Goal: Transaction & Acquisition: Purchase product/service

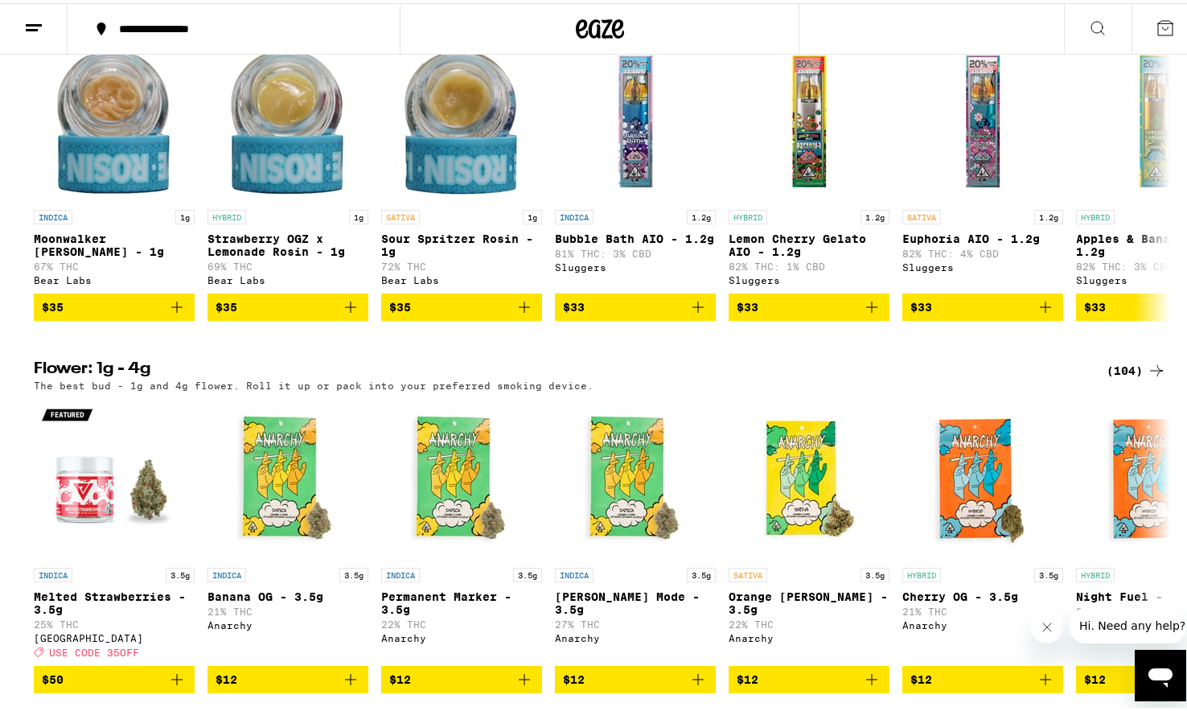
scroll to position [1982, 0]
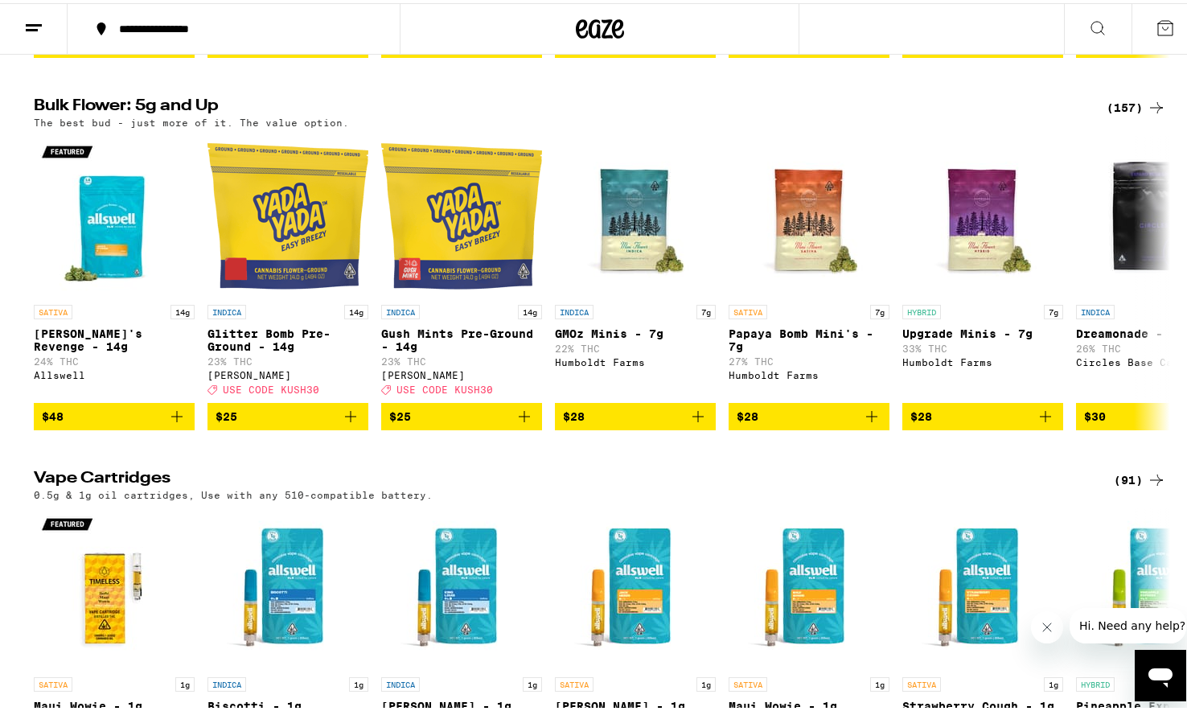
click at [1138, 114] on div "(157)" at bounding box center [1135, 104] width 59 height 19
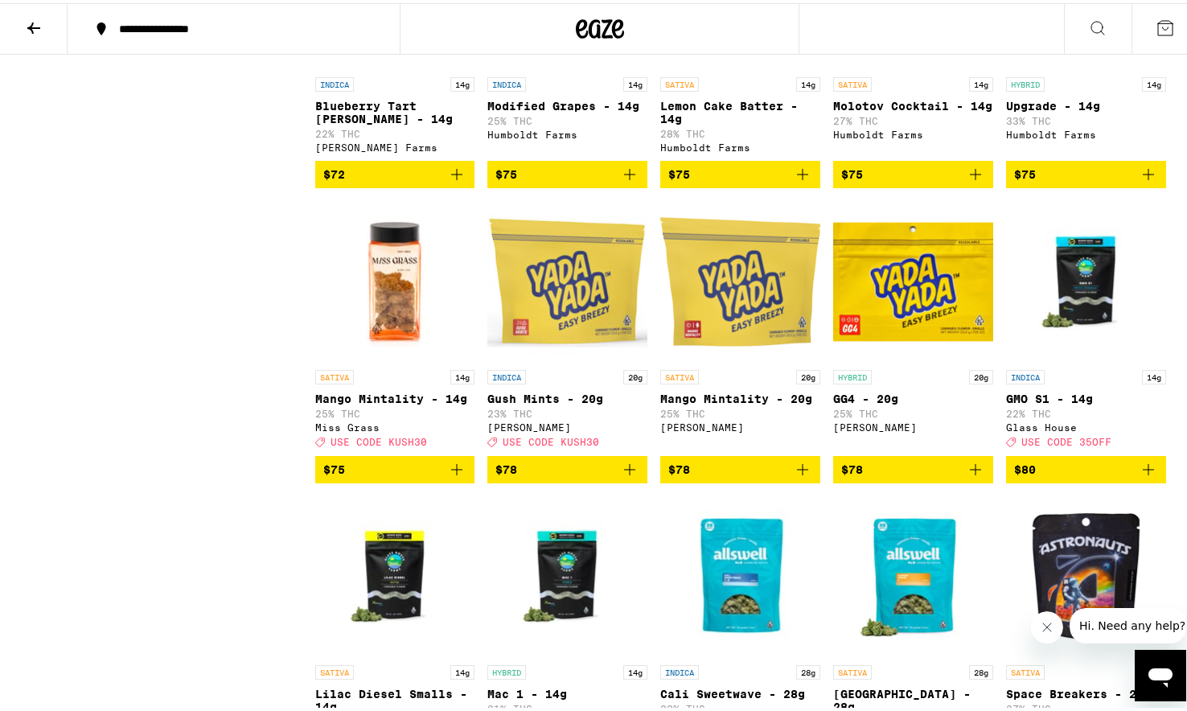
scroll to position [6289, 0]
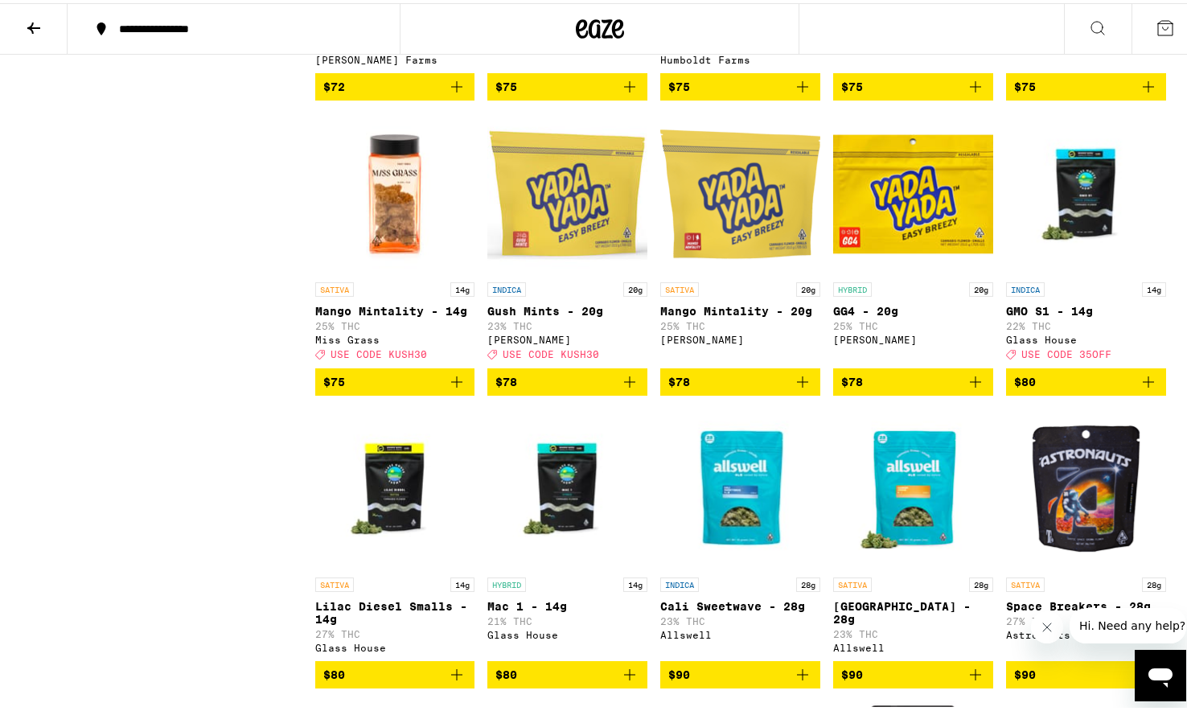
click at [460, 388] on icon "Add to bag" at bounding box center [456, 378] width 19 height 19
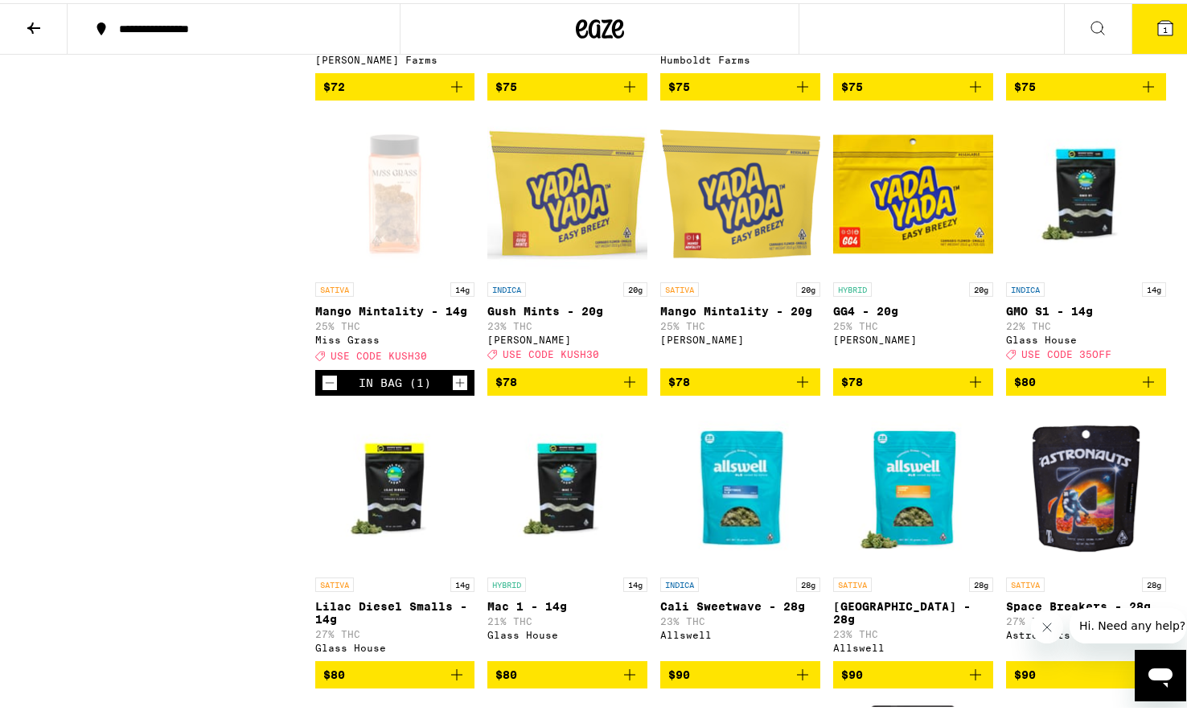
click at [1166, 35] on button "1" at bounding box center [1165, 26] width 68 height 50
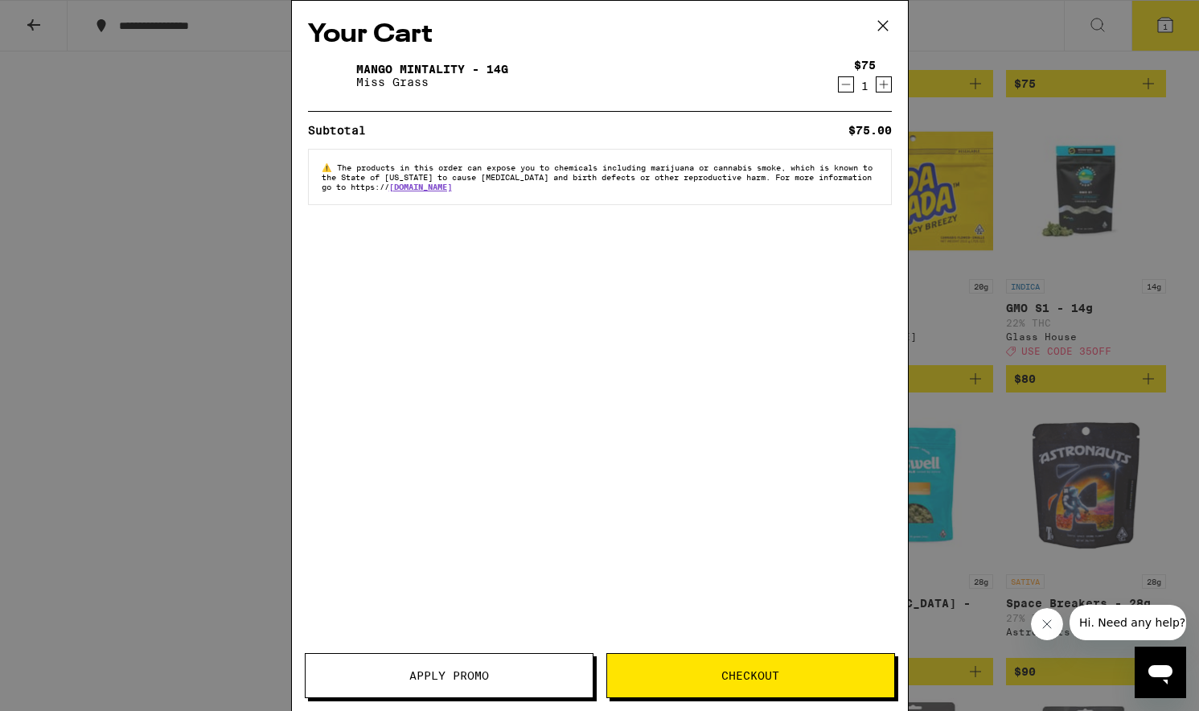
click at [513, 688] on button "Apply Promo" at bounding box center [449, 675] width 289 height 45
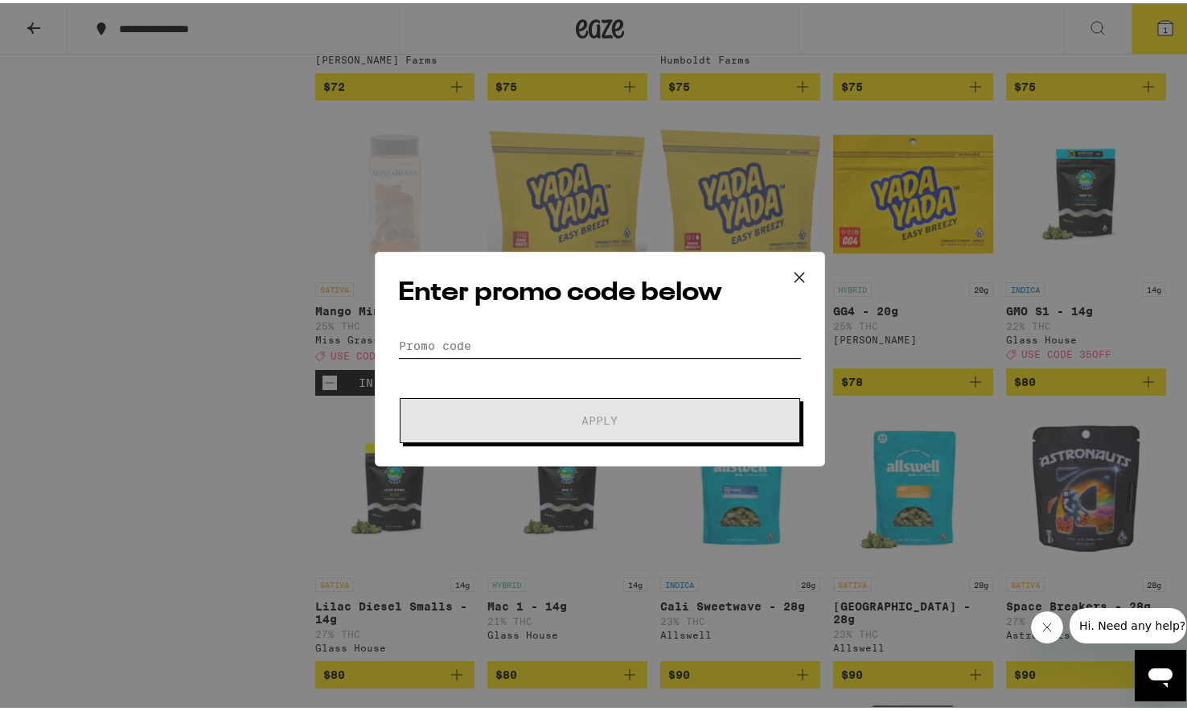
click at [621, 337] on input "Promo Code" at bounding box center [600, 342] width 404 height 24
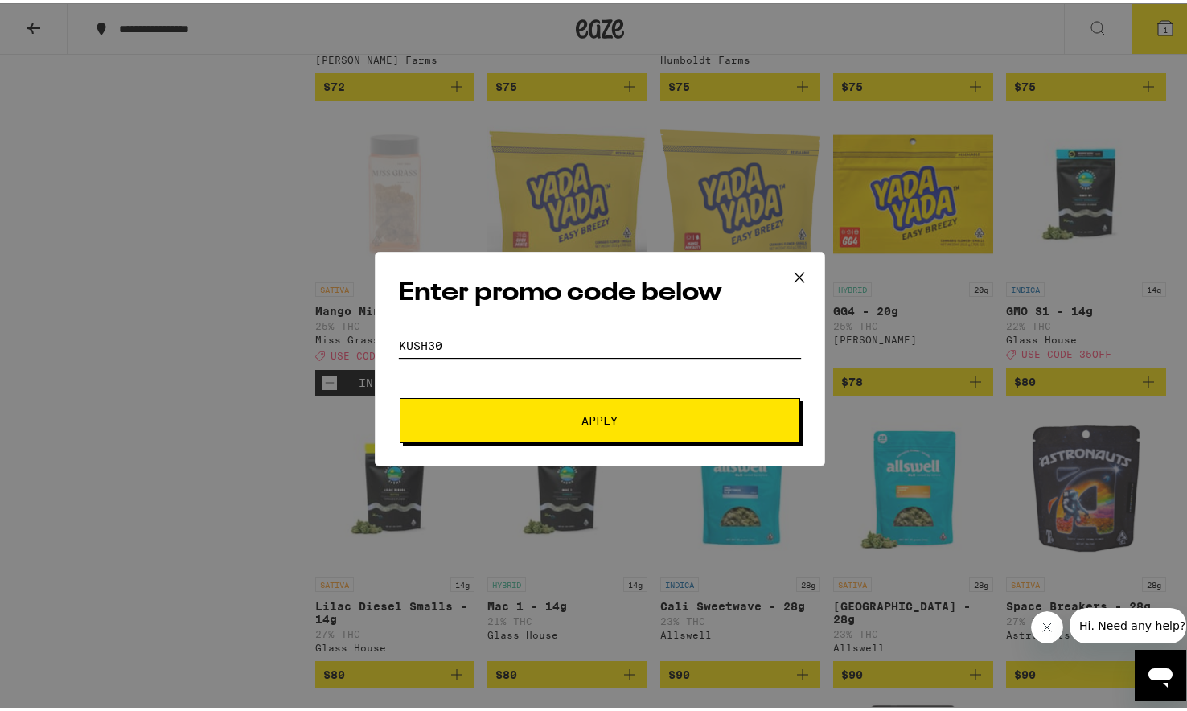
type input "kush30"
click at [593, 416] on button "Apply" at bounding box center [600, 417] width 400 height 45
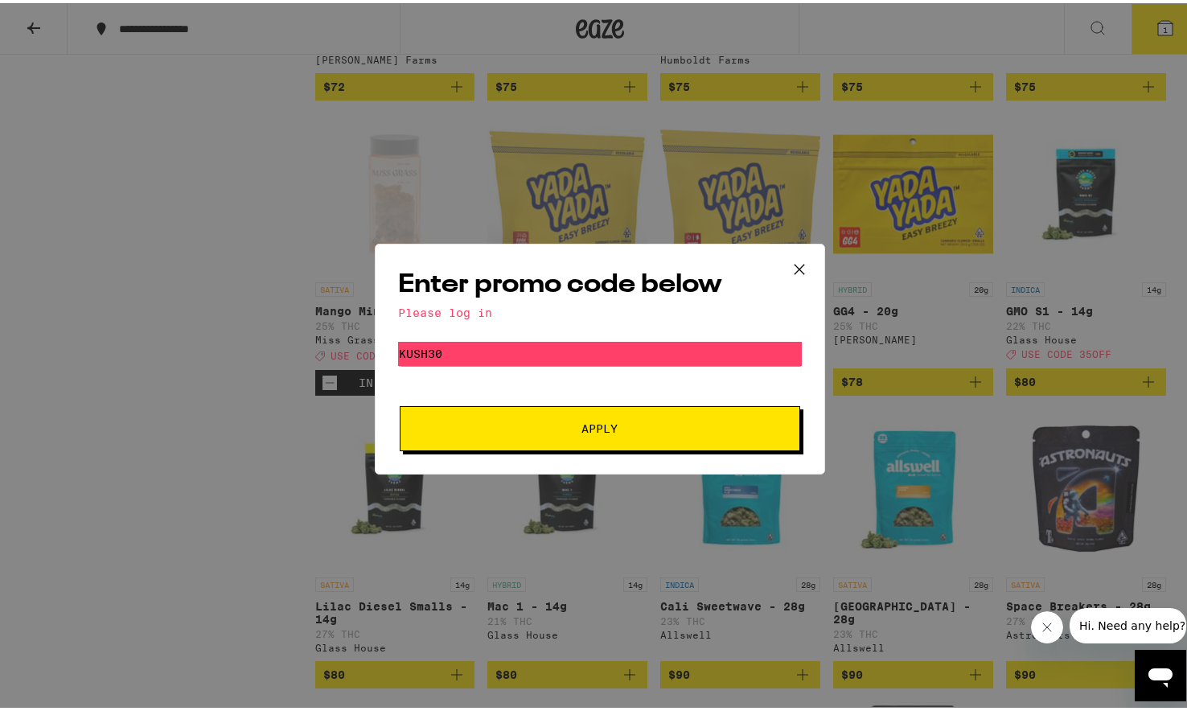
click at [646, 408] on button "Apply" at bounding box center [600, 425] width 400 height 45
click at [800, 255] on icon at bounding box center [799, 266] width 24 height 24
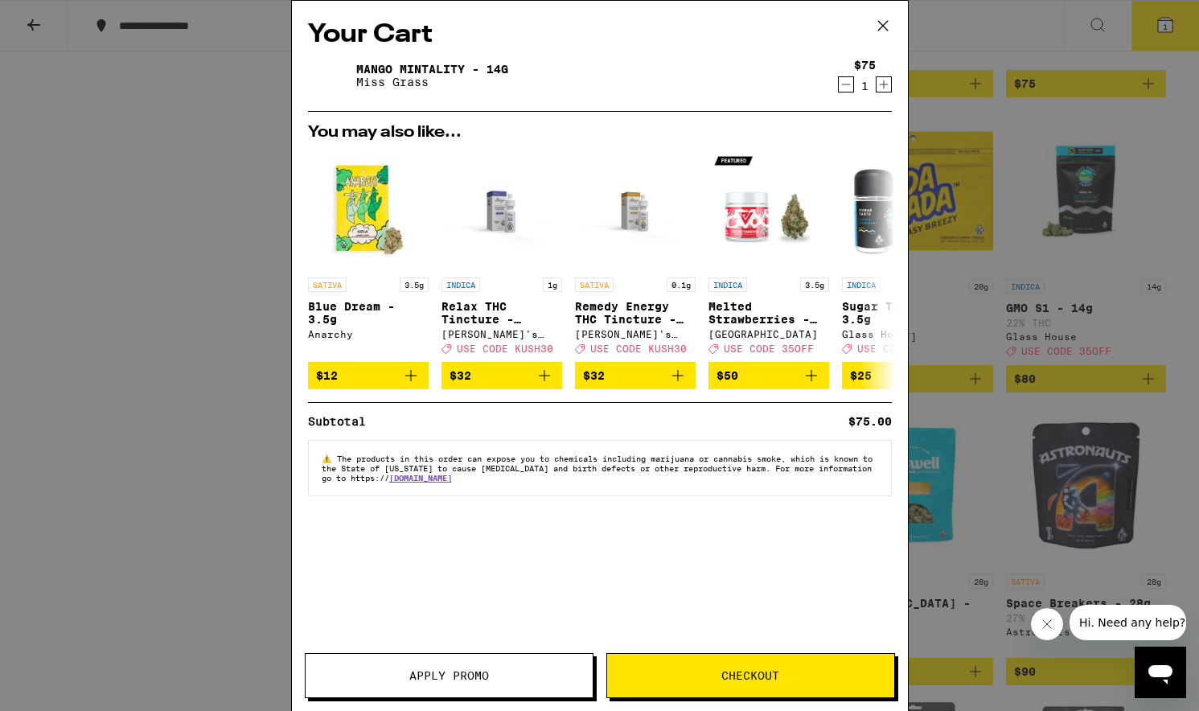
click at [876, 21] on icon at bounding box center [883, 26] width 24 height 24
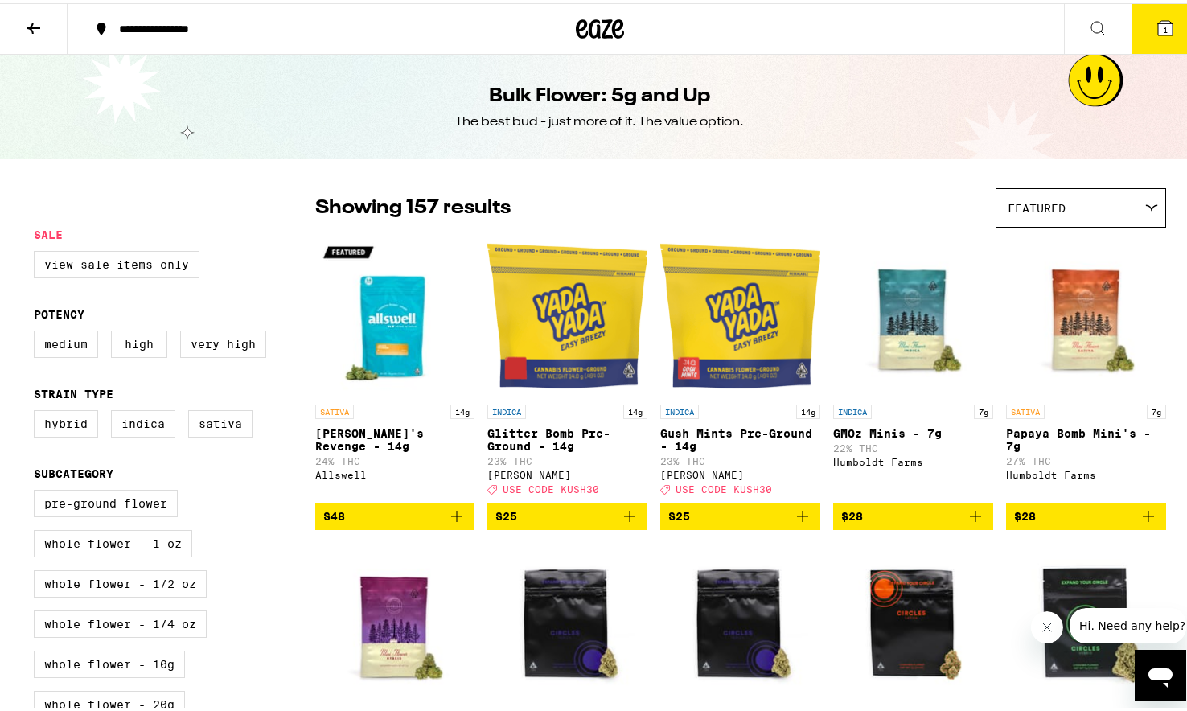
click at [46, 36] on button at bounding box center [34, 26] width 68 height 51
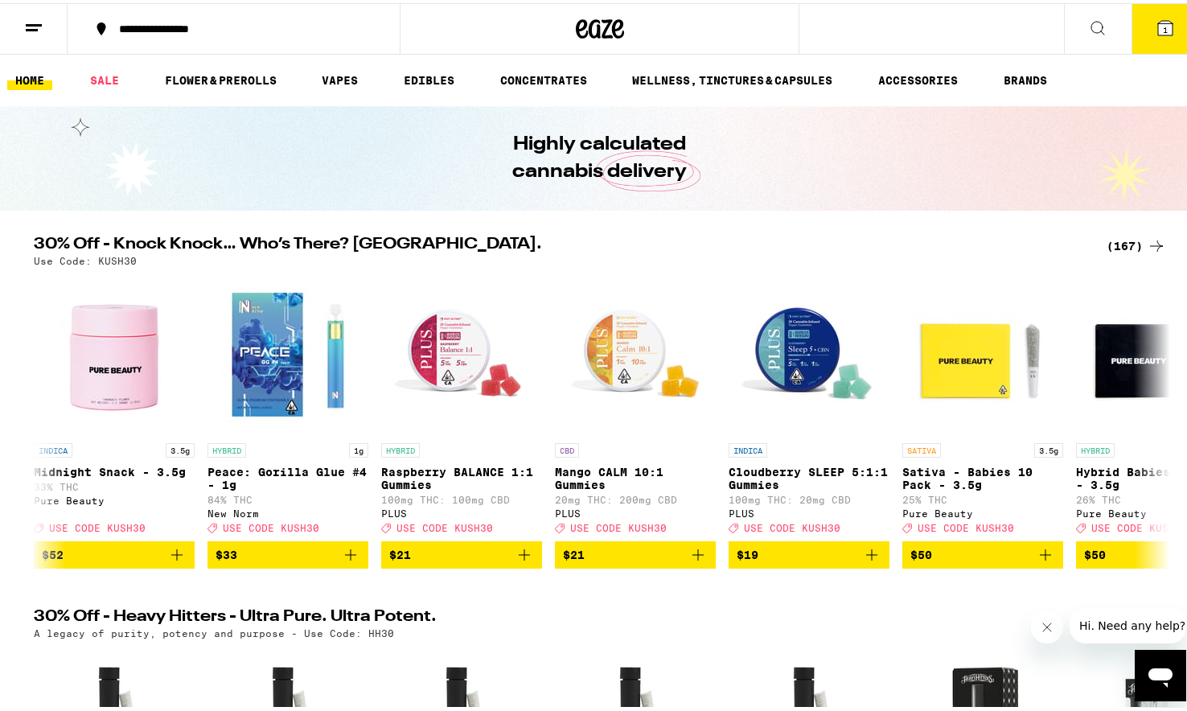
click at [1161, 30] on icon at bounding box center [1164, 24] width 19 height 19
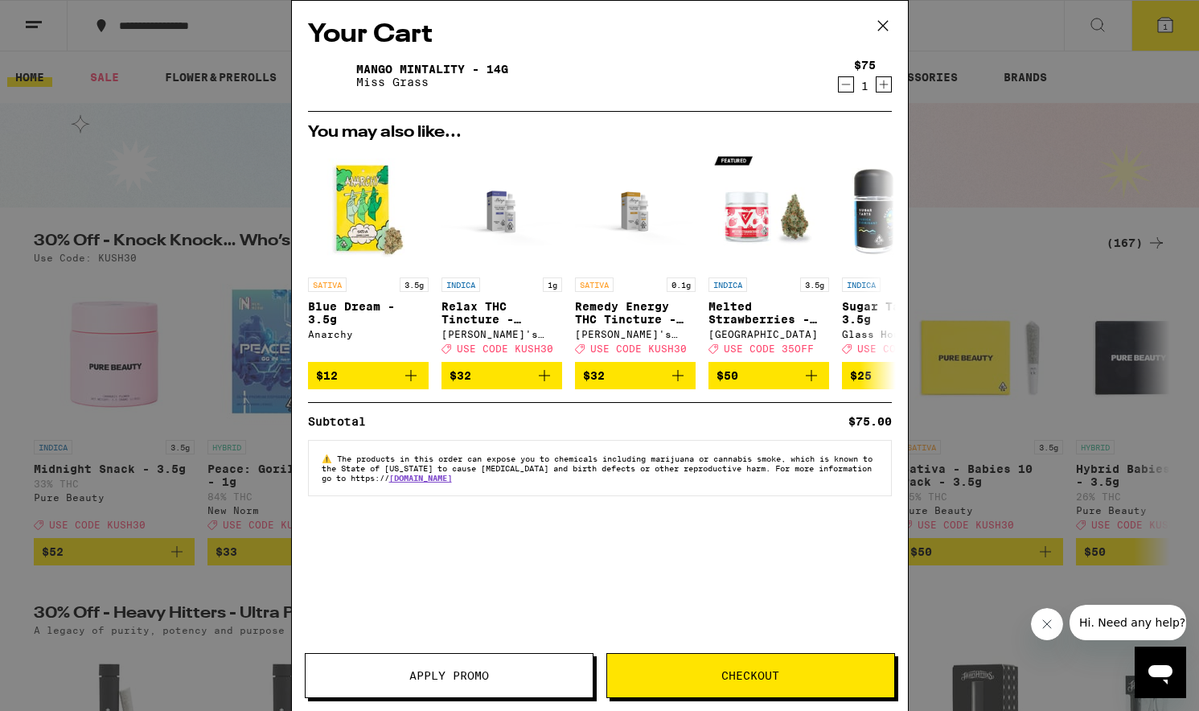
click at [877, 24] on icon at bounding box center [883, 26] width 24 height 24
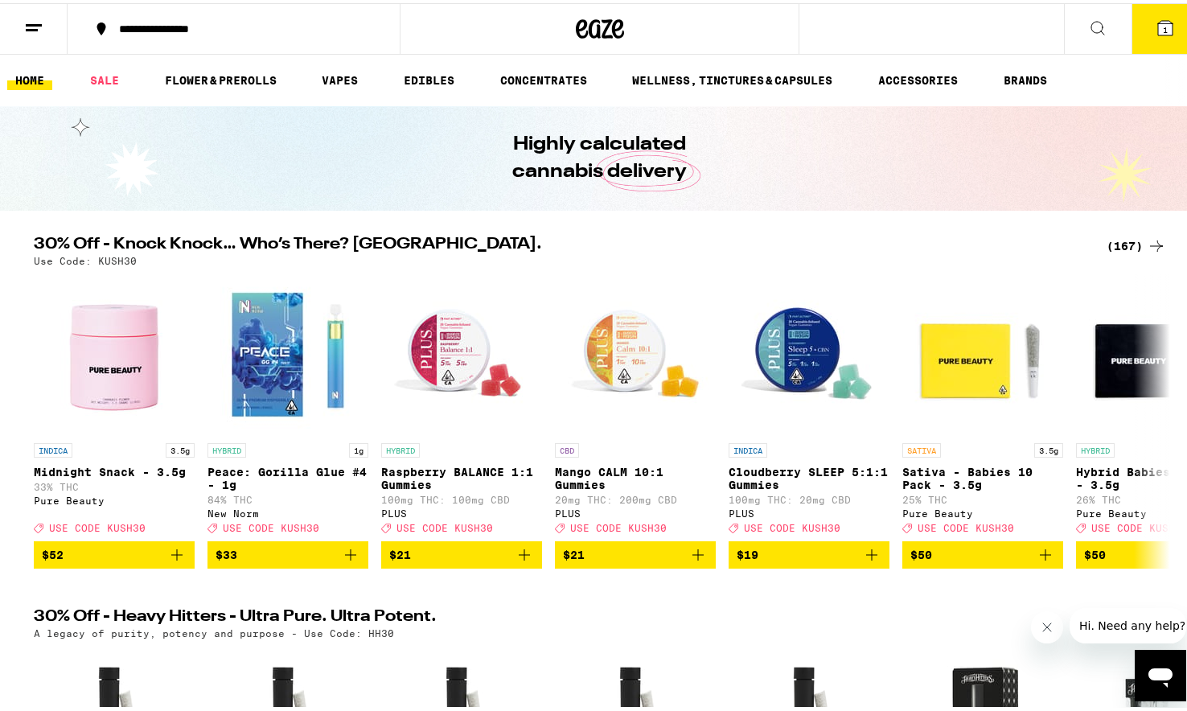
click at [40, 34] on button at bounding box center [34, 26] width 68 height 51
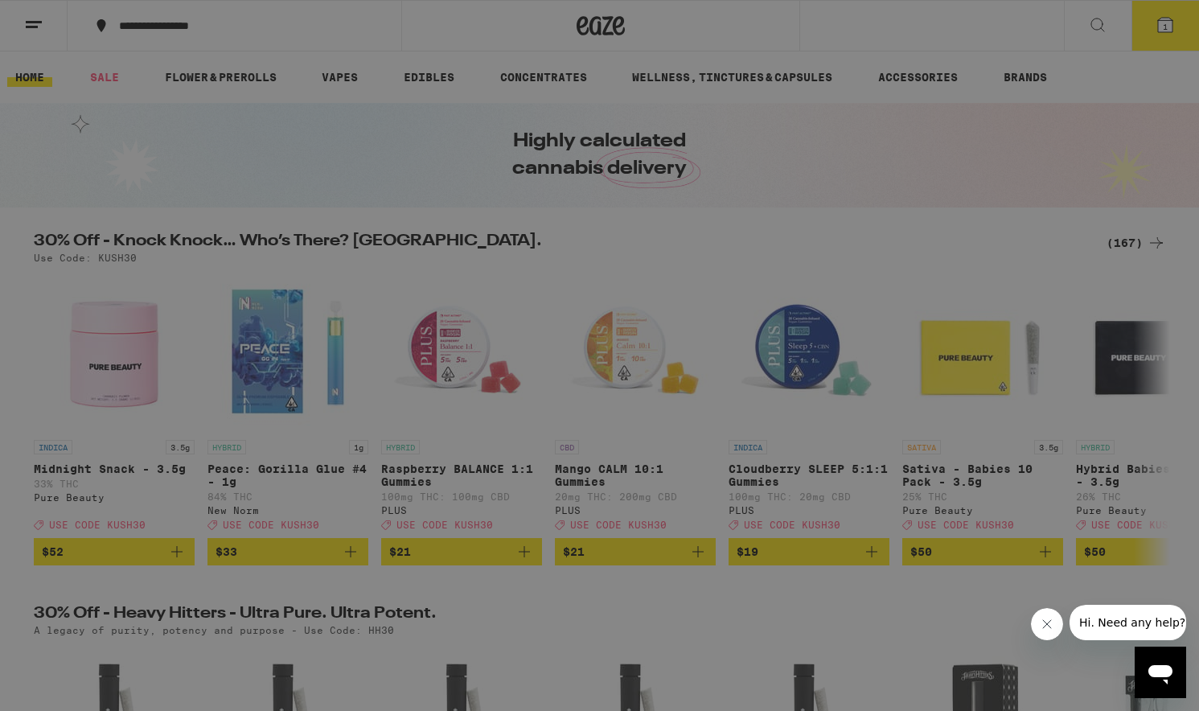
click at [240, 72] on button "Log In" at bounding box center [223, 85] width 282 height 32
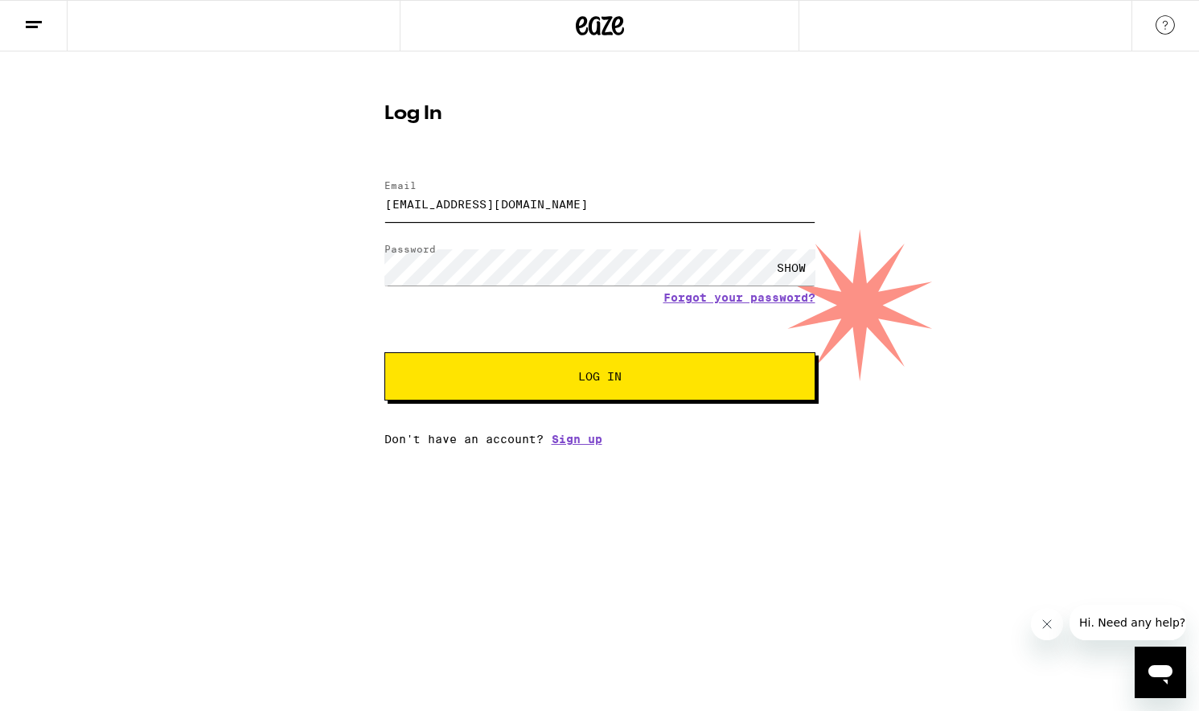
click at [413, 207] on input "[EMAIL_ADDRESS][DOMAIN_NAME]" at bounding box center [599, 204] width 431 height 36
click at [599, 378] on button "Log In" at bounding box center [599, 376] width 431 height 48
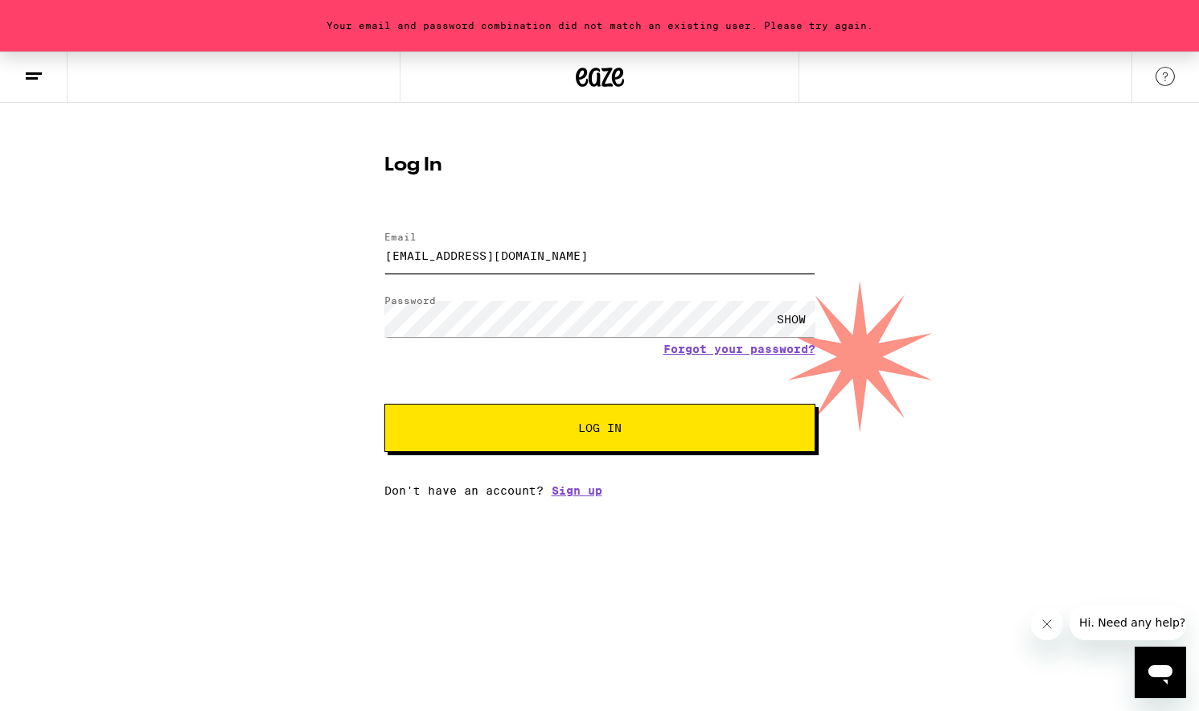
click at [539, 262] on input "[EMAIL_ADDRESS][DOMAIN_NAME]" at bounding box center [599, 255] width 431 height 36
drag, startPoint x: 298, startPoint y: 222, endPoint x: 252, endPoint y: 218, distance: 46.8
click at [252, 218] on div "Your email and password combination did not match an existing user. Please try …" at bounding box center [599, 273] width 1199 height 445
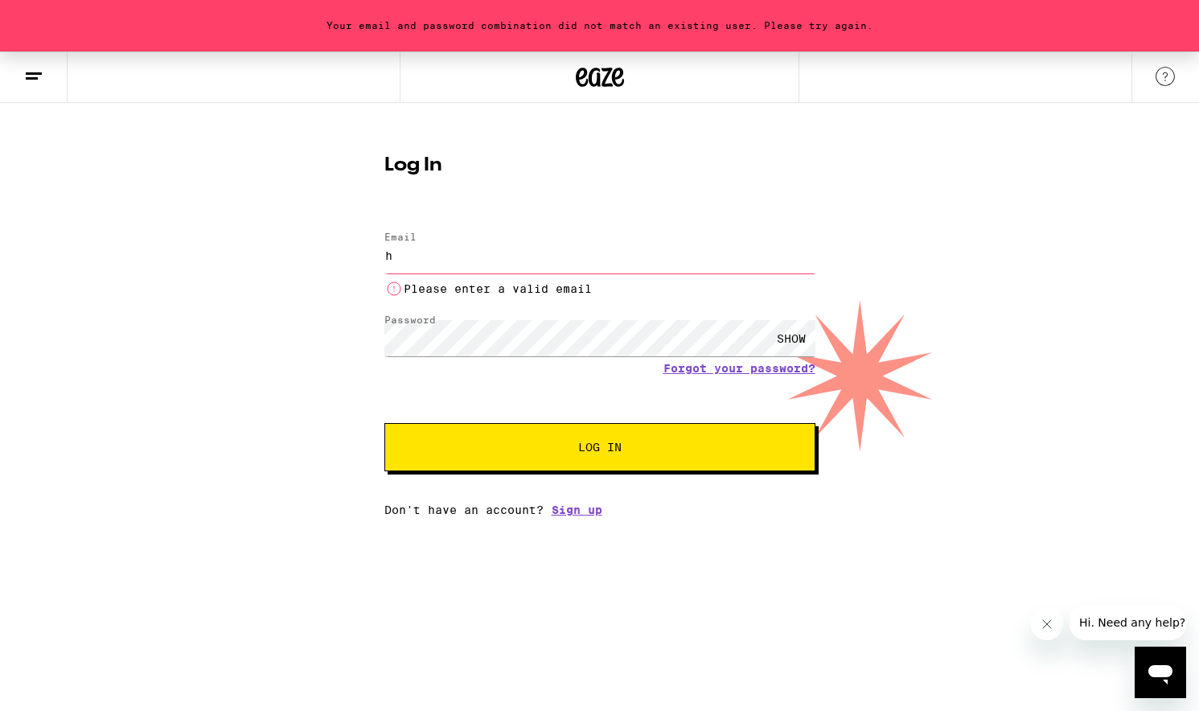
type input "[EMAIL_ADDRESS][DOMAIN_NAME]"
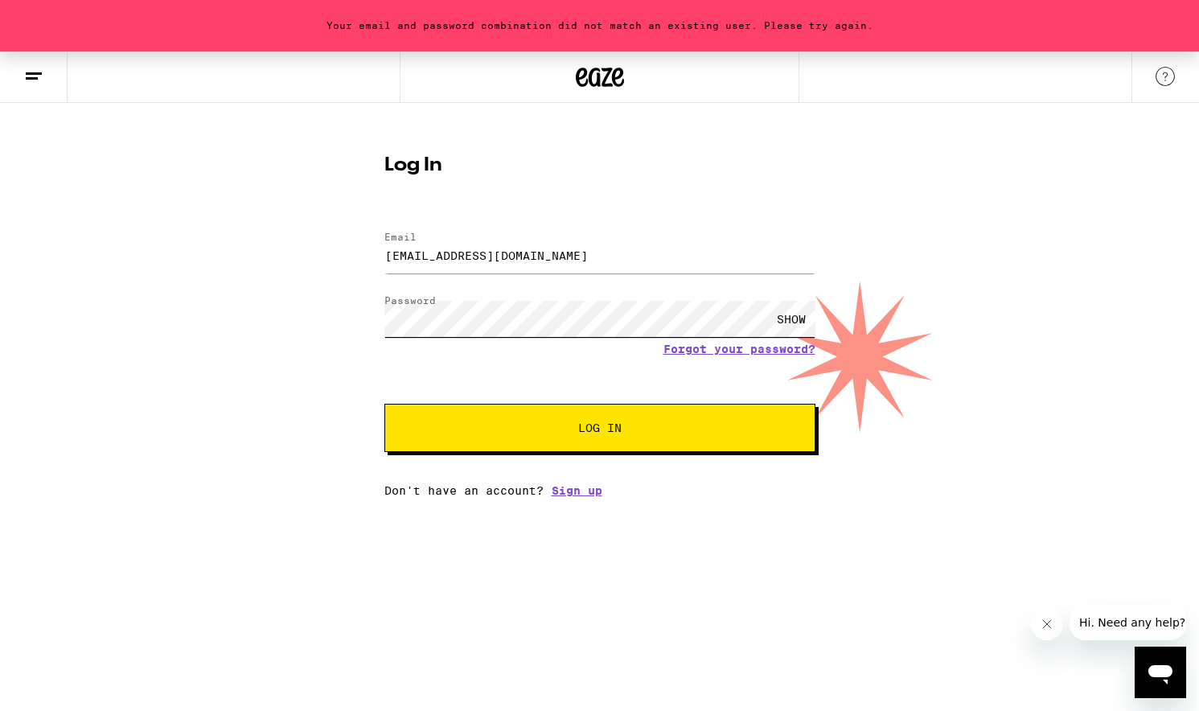
click at [599, 429] on button "Log In" at bounding box center [599, 428] width 431 height 48
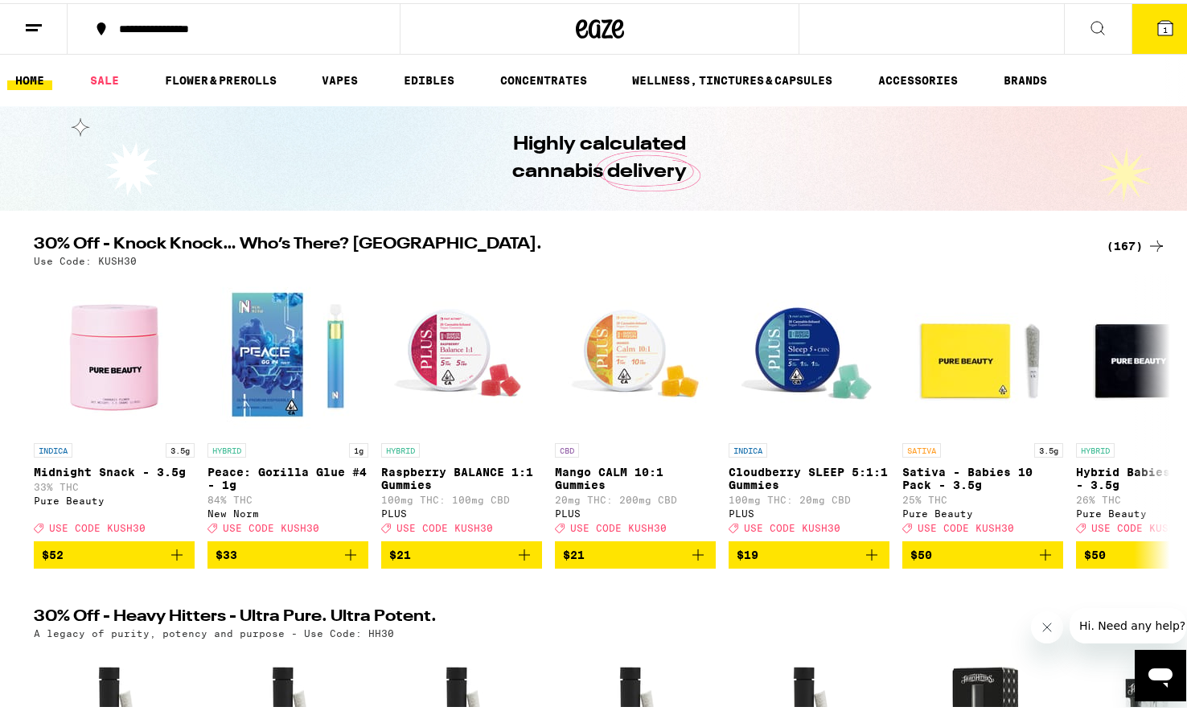
click at [1162, 30] on span "1" at bounding box center [1164, 27] width 5 height 10
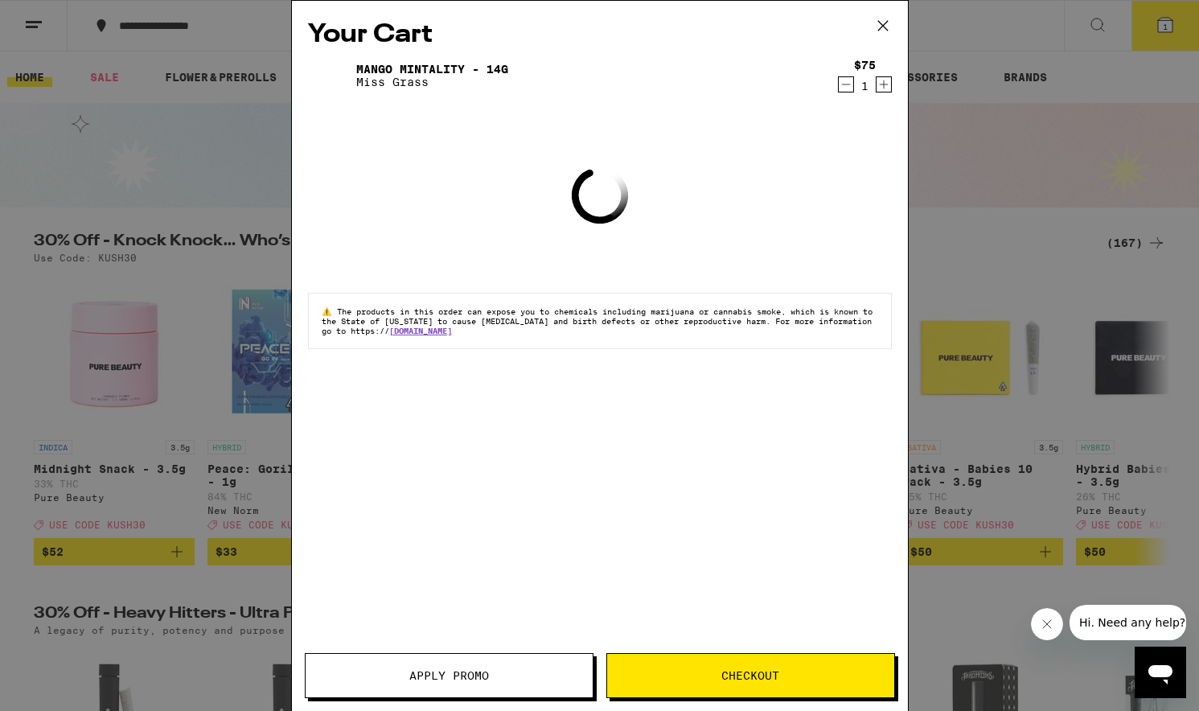
click at [509, 679] on span "Apply Promo" at bounding box center [448, 675] width 287 height 11
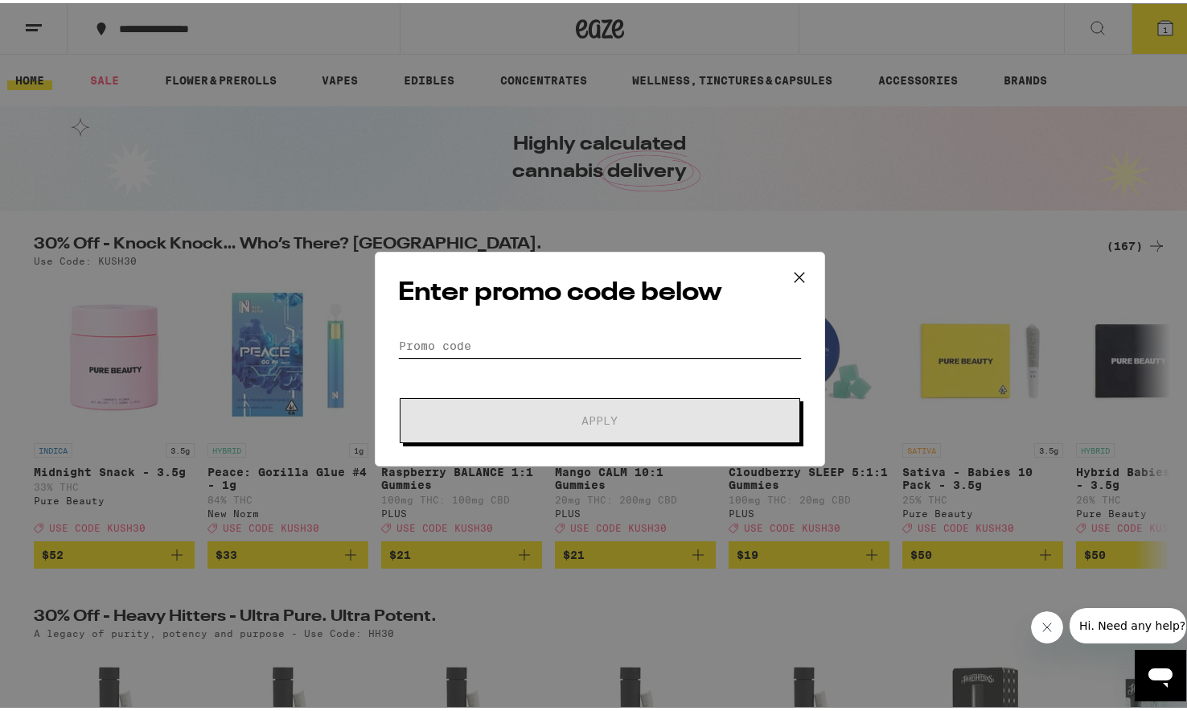
click at [610, 338] on input "Promo Code" at bounding box center [600, 342] width 404 height 24
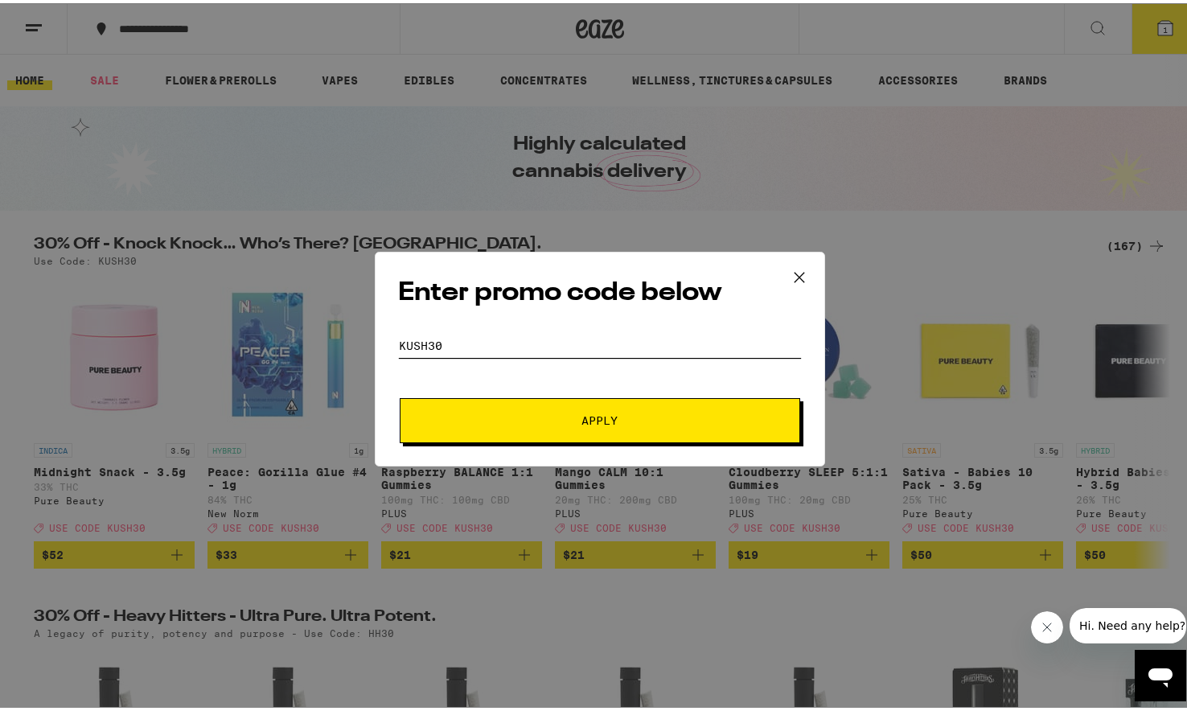
type input "kush30"
click at [593, 416] on button "Apply" at bounding box center [600, 417] width 400 height 45
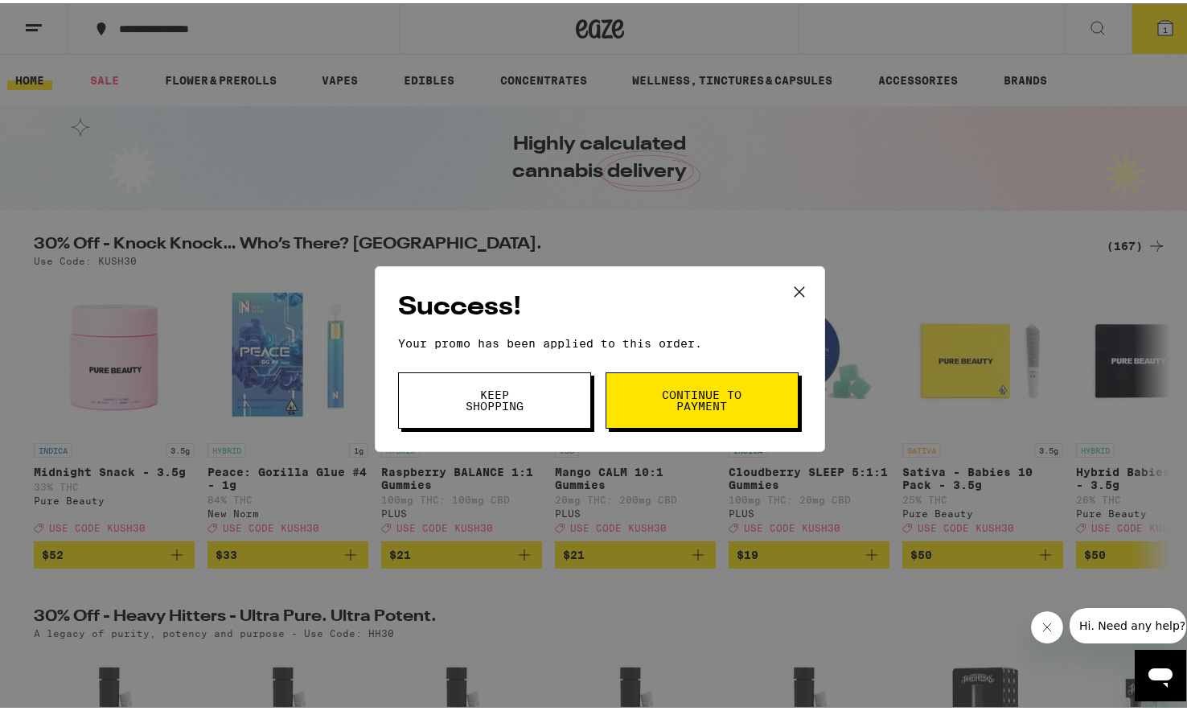
click at [661, 402] on span "Continue to payment" at bounding box center [702, 397] width 82 height 23
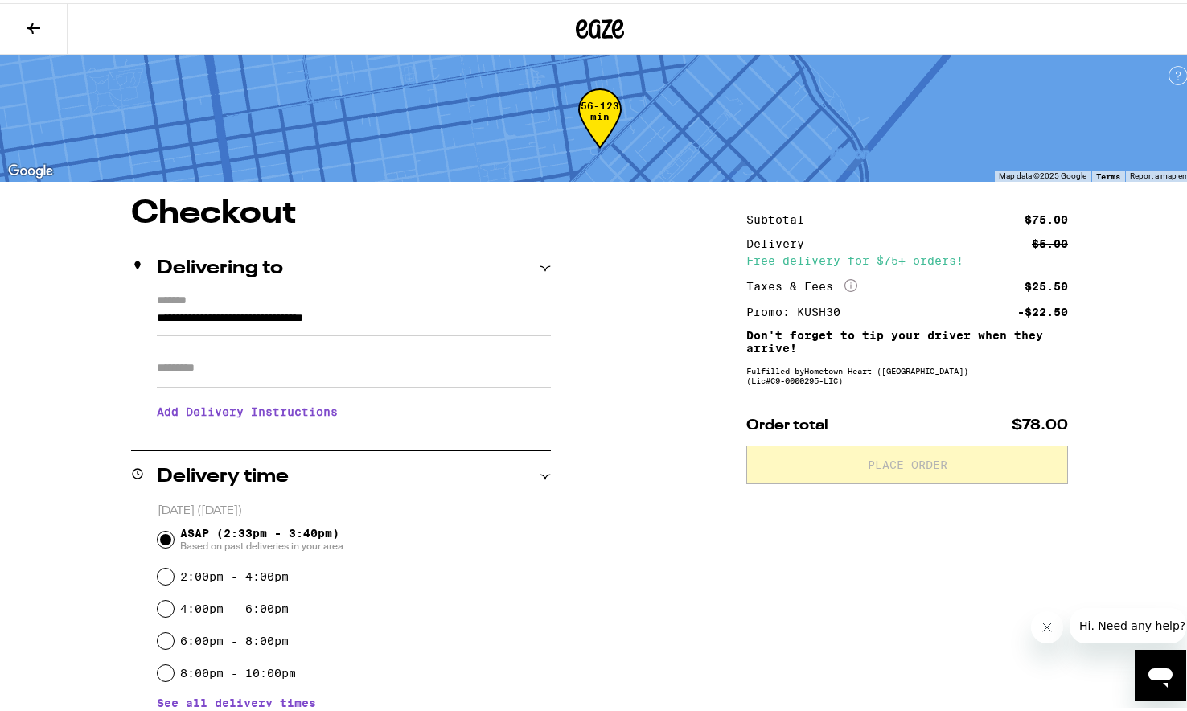
click at [12, 21] on button at bounding box center [34, 26] width 68 height 51
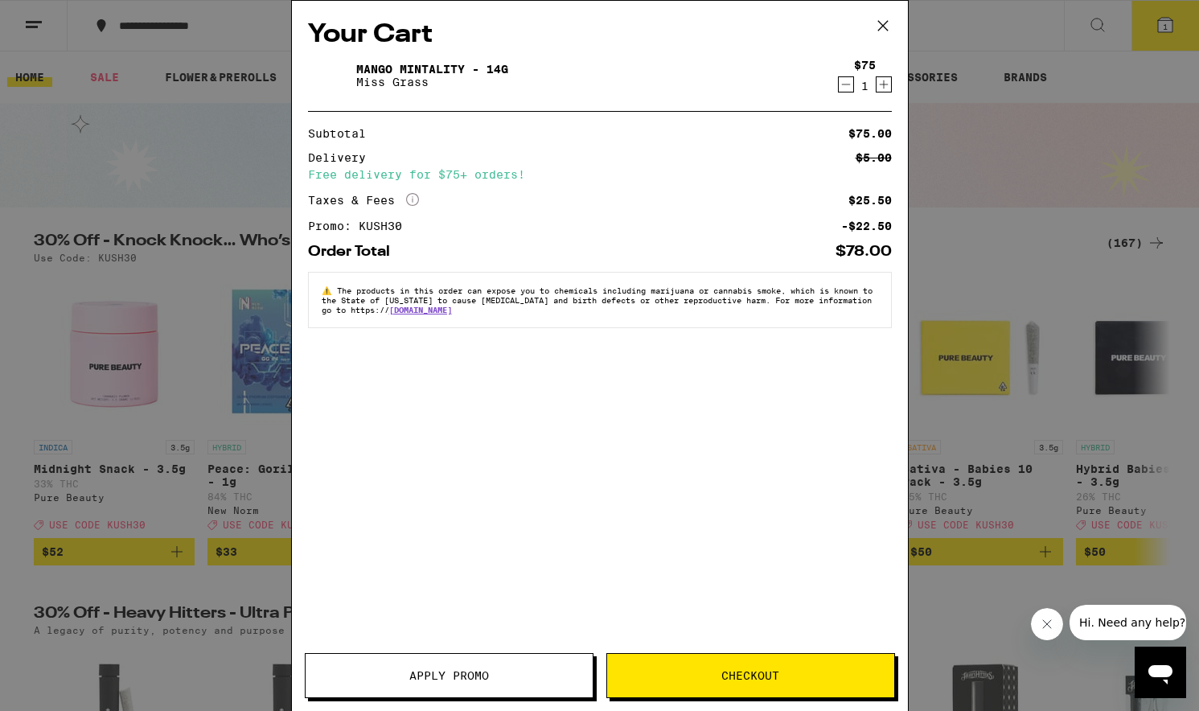
click at [883, 28] on icon at bounding box center [883, 26] width 24 height 24
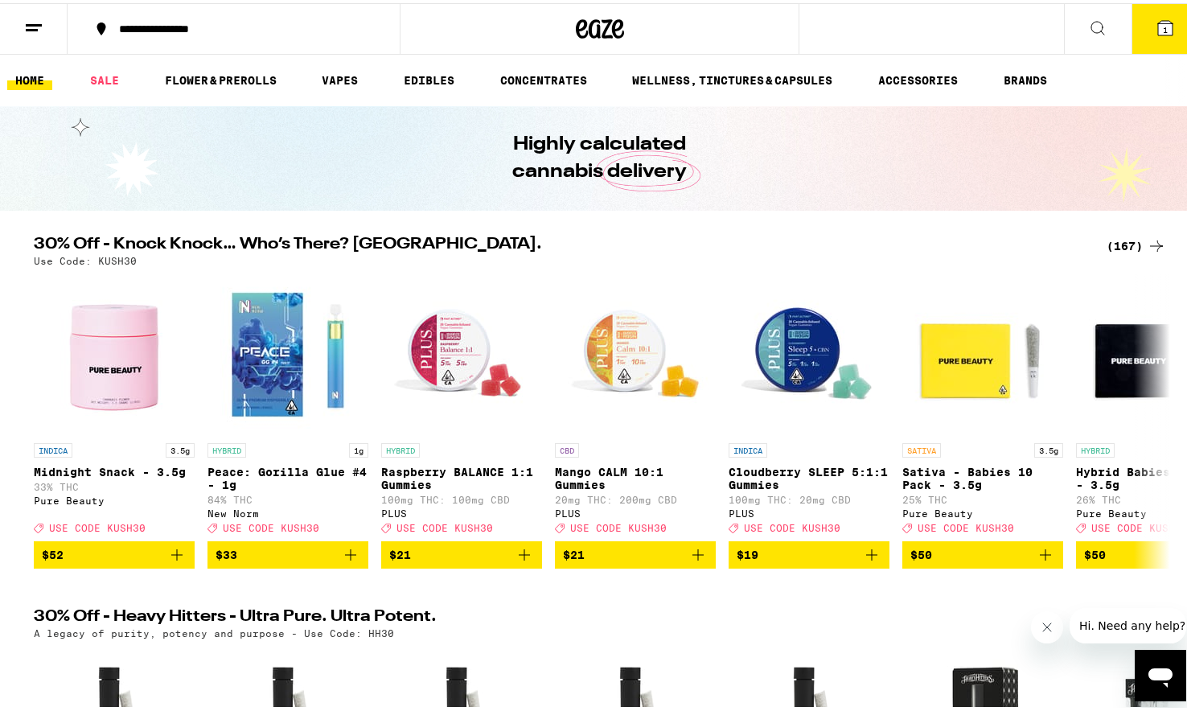
click at [34, 24] on icon at bounding box center [33, 24] width 19 height 19
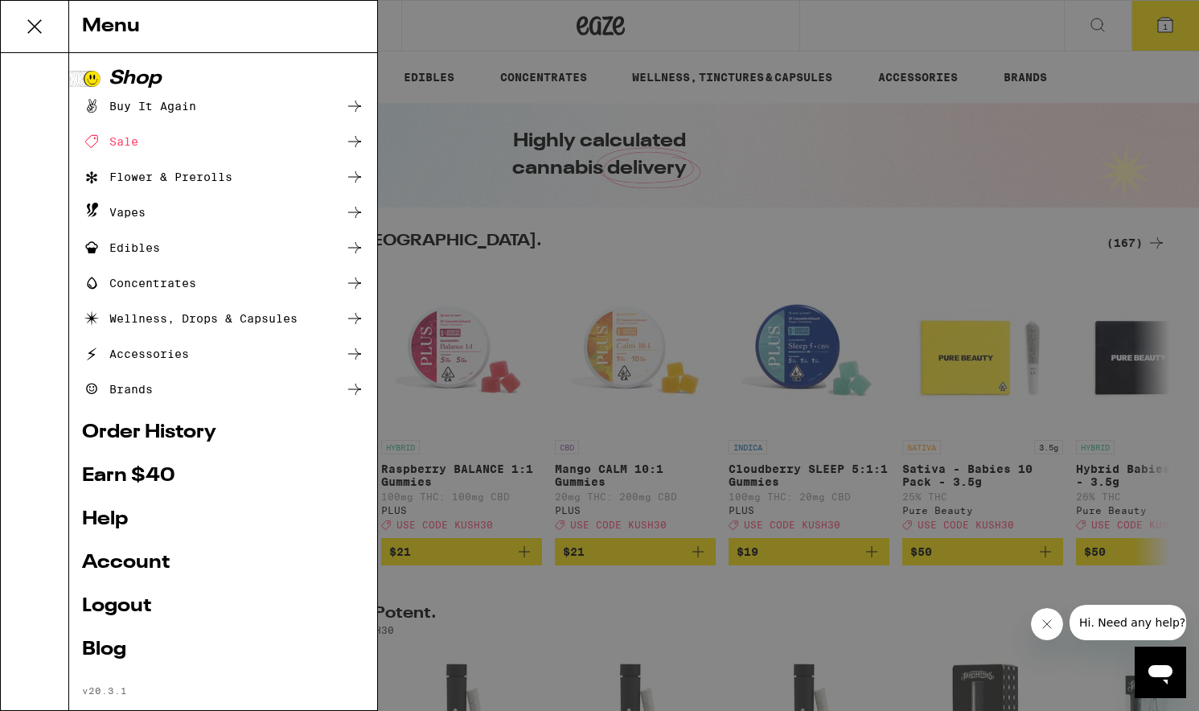
click at [174, 435] on link "Order History" at bounding box center [223, 432] width 282 height 19
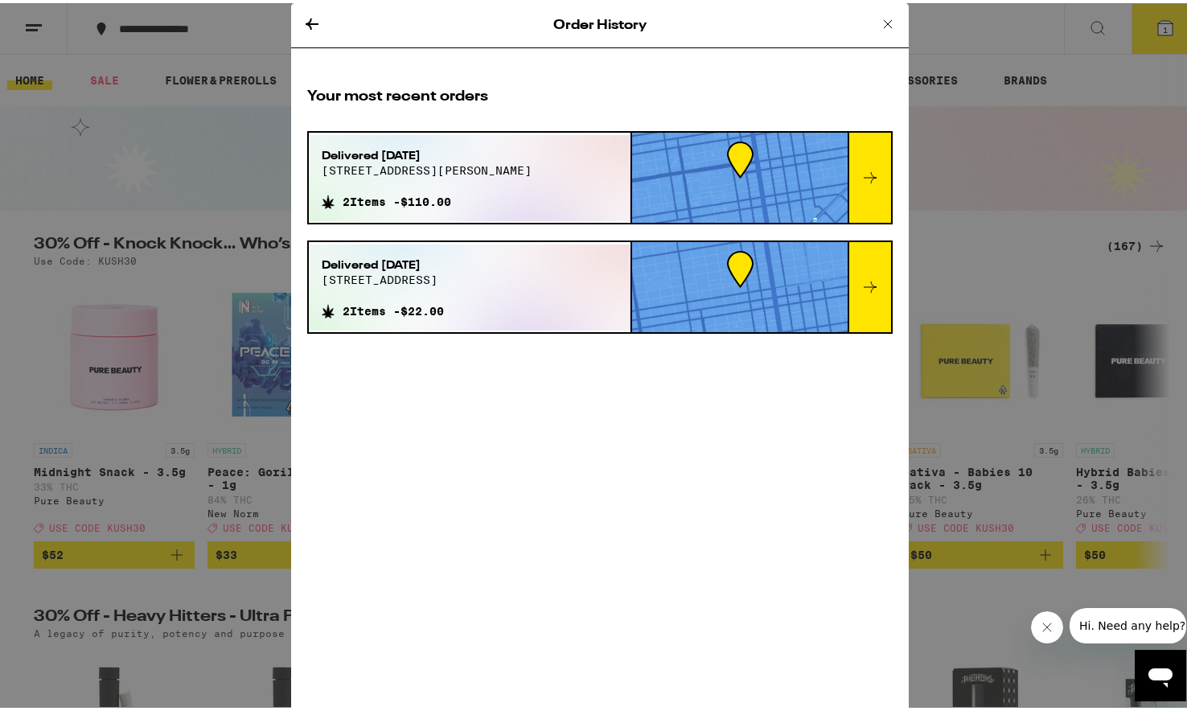
click at [302, 20] on icon at bounding box center [311, 20] width 19 height 19
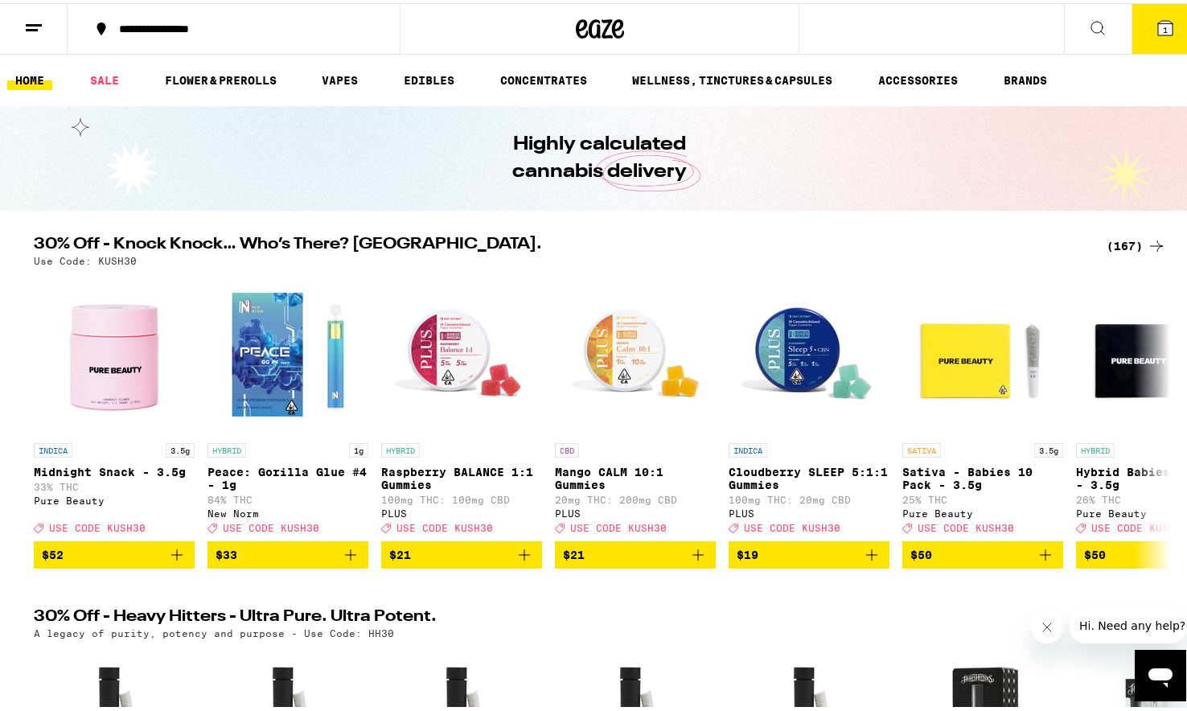
click at [55, 31] on button at bounding box center [34, 26] width 68 height 51
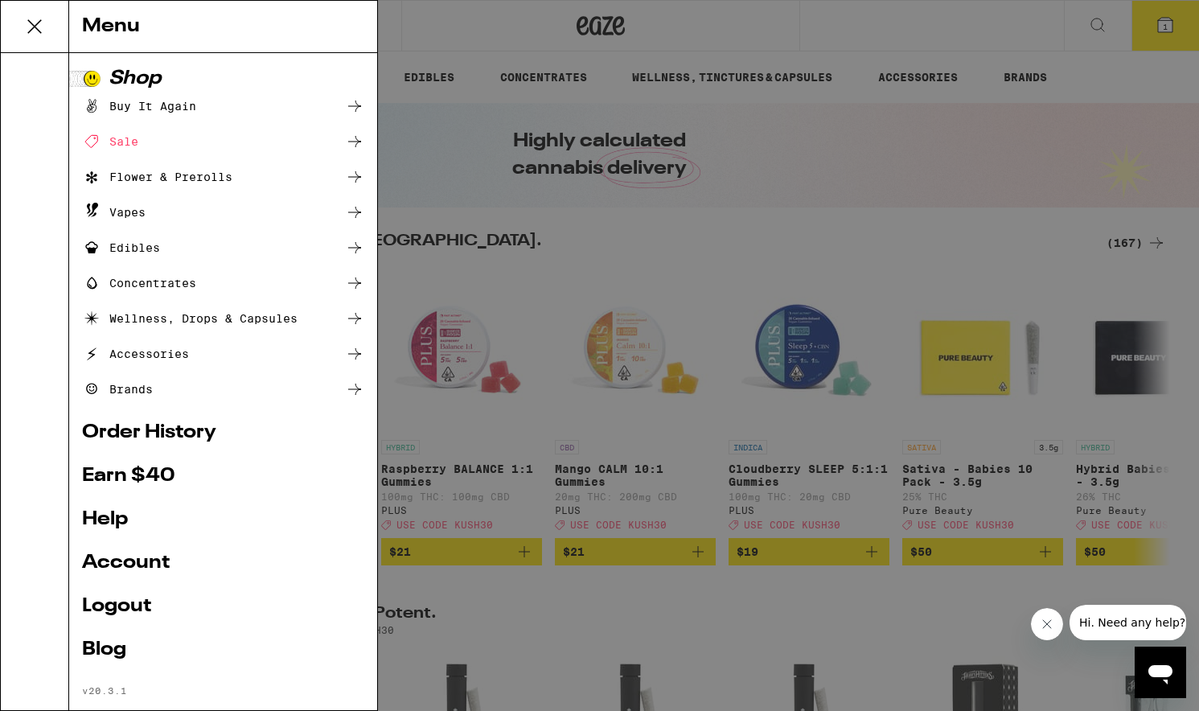
click at [99, 596] on ul "Shop Buy It Again Sale Flower & Prerolls Vapes Edibles Concentrates Wellness, D…" at bounding box center [223, 382] width 282 height 627
click at [99, 606] on link "Logout" at bounding box center [223, 605] width 282 height 19
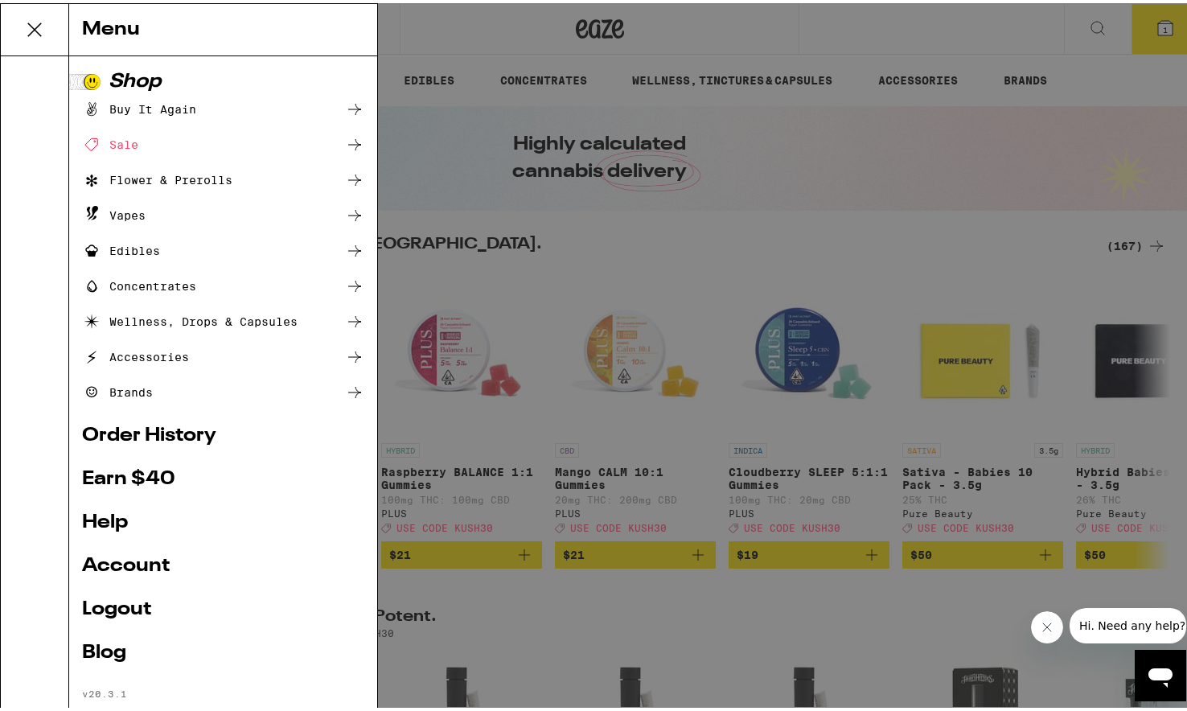
click at [126, 606] on link "Logout" at bounding box center [223, 605] width 282 height 19
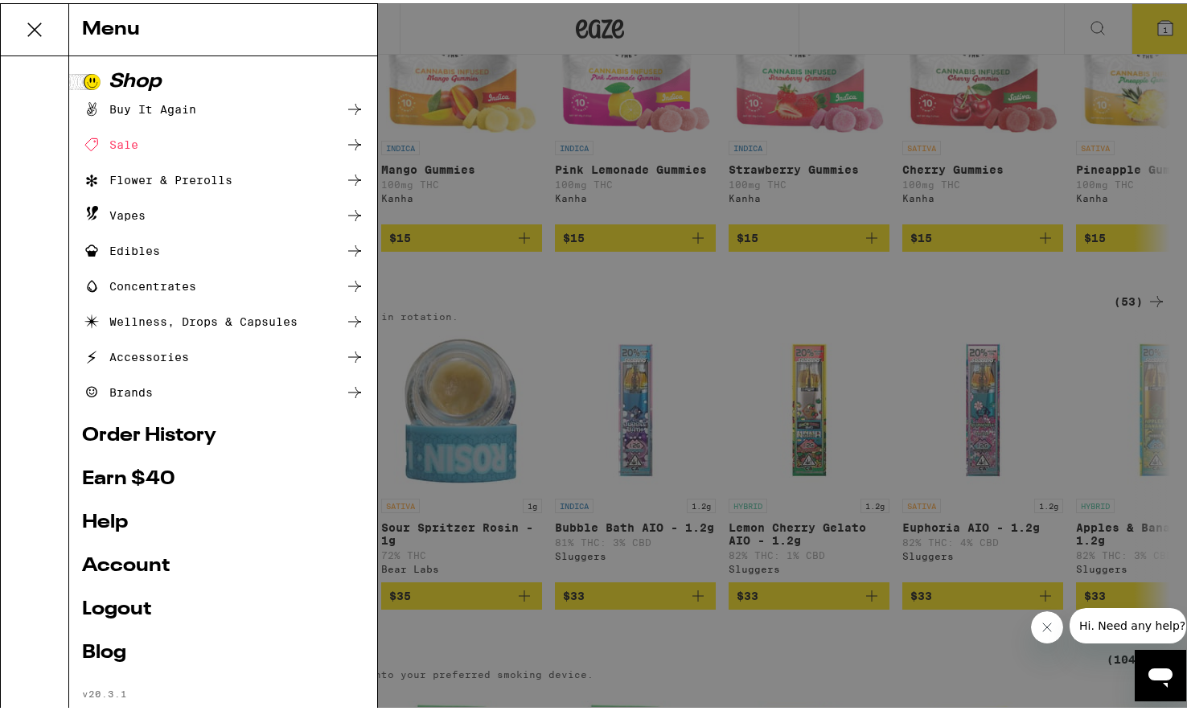
scroll to position [383, 0]
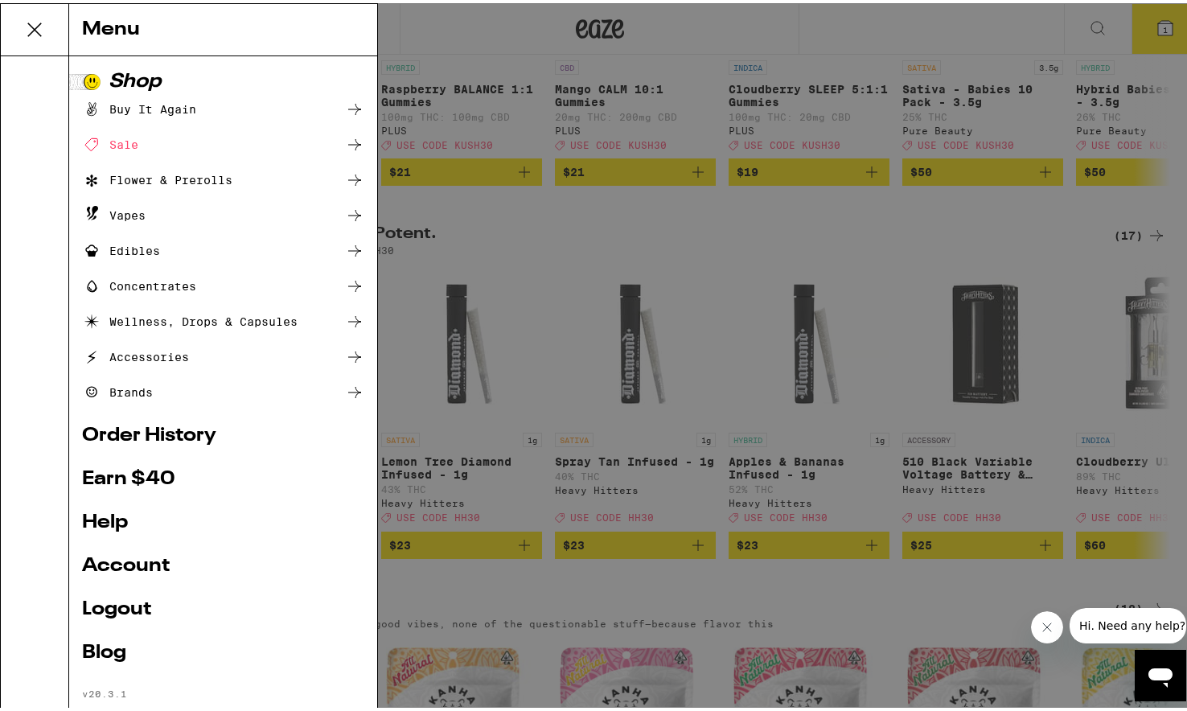
drag, startPoint x: 405, startPoint y: 425, endPoint x: 455, endPoint y: 379, distance: 67.7
click at [406, 425] on div "Menu Shop Buy It Again Sale Flower & Prerolls Vapes Edibles Concentrates Wellne…" at bounding box center [599, 355] width 1199 height 711
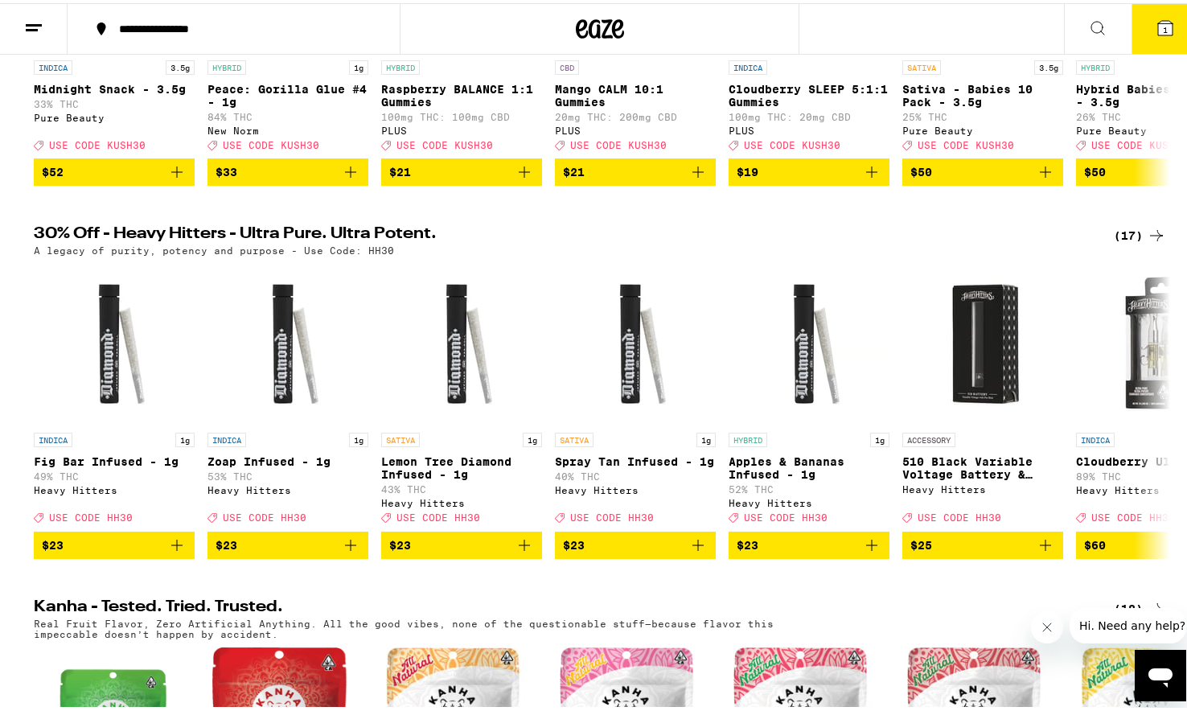
click at [21, 24] on button at bounding box center [34, 26] width 68 height 51
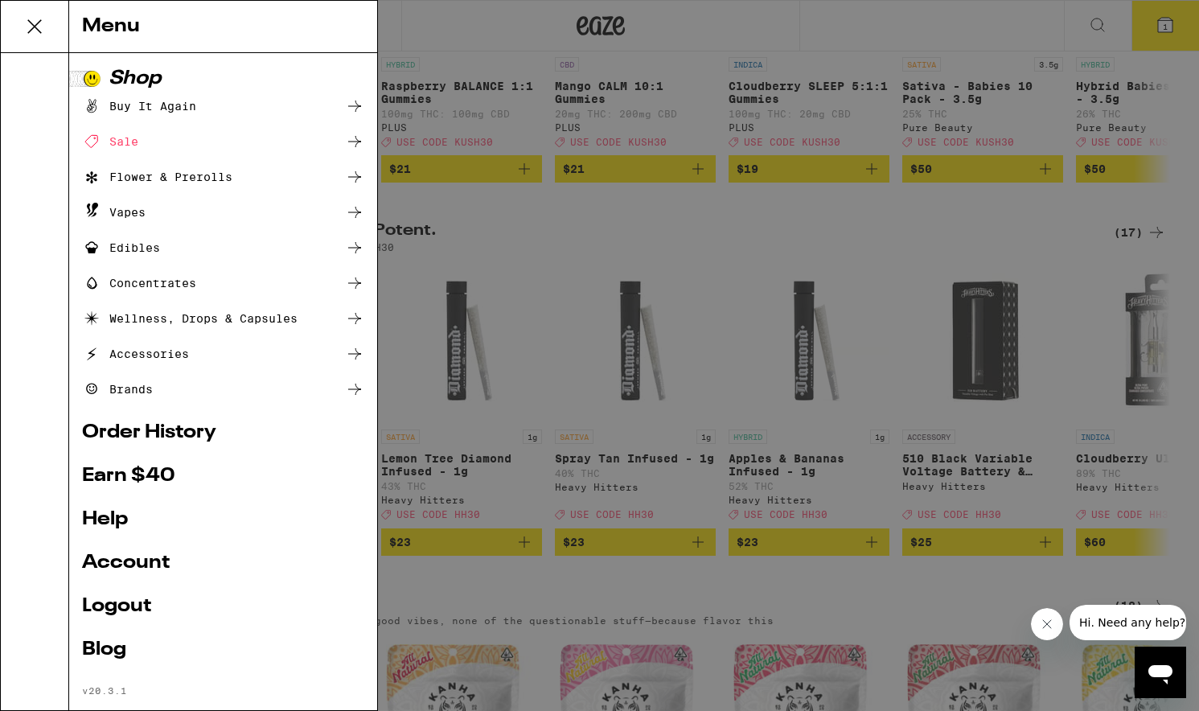
click at [110, 600] on link "Logout" at bounding box center [223, 605] width 282 height 19
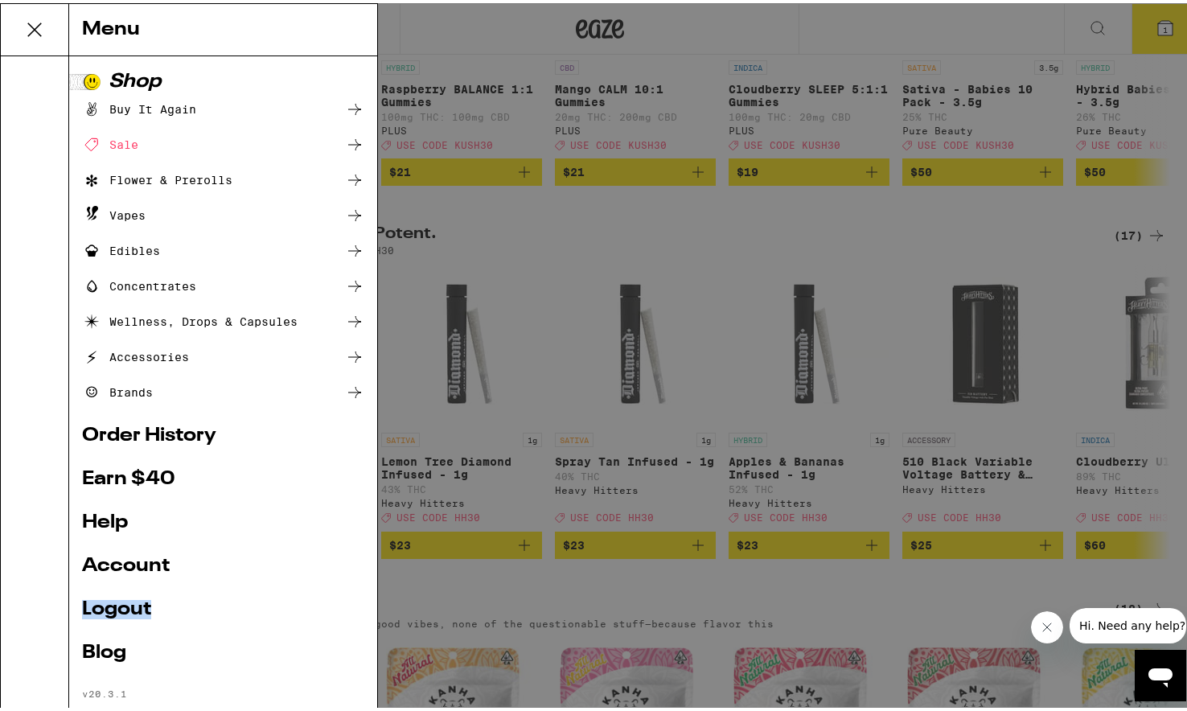
click at [110, 600] on link "Logout" at bounding box center [223, 605] width 282 height 19
click at [131, 605] on link "Logout" at bounding box center [223, 605] width 282 height 19
click at [174, 601] on link "Logout" at bounding box center [223, 605] width 282 height 19
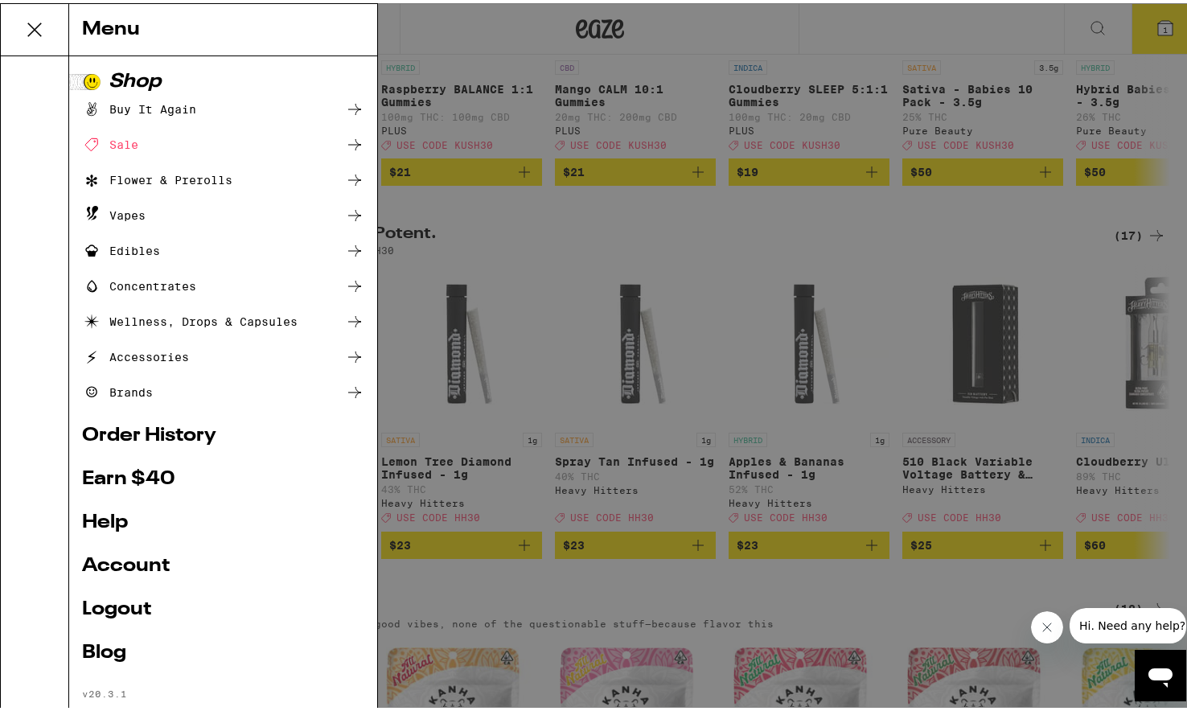
click at [340, 625] on ul "Shop Buy It Again Sale Flower & Prerolls Vapes Edibles Concentrates Wellness, D…" at bounding box center [223, 382] width 282 height 627
click at [339, 620] on ul "Shop Buy It Again Sale Flower & Prerolls Vapes Edibles Concentrates Wellness, D…" at bounding box center [223, 382] width 282 height 627
click at [122, 429] on link "Order History" at bounding box center [223, 432] width 282 height 19
